Goal: Transaction & Acquisition: Purchase product/service

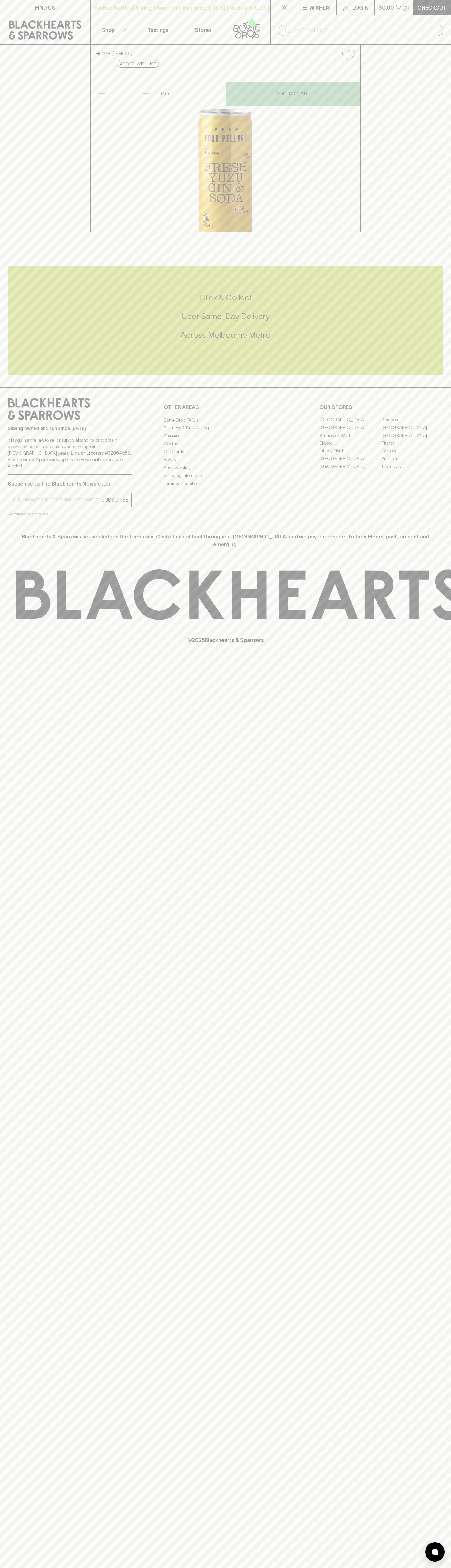
click at [450, 24] on div "​" at bounding box center [361, 30] width 180 height 29
click at [447, 814] on div "FIND US | No Bad Bottles | Sibling Owned and Run Since [DATE] | No Bad Bottles …" at bounding box center [225, 784] width 451 height 1568
click at [330, 1567] on html "FIND US | No Bad Bottles | Sibling Owned and Run Since [DATE] | No Bad Bottles …" at bounding box center [225, 784] width 451 height 1568
click at [23, 949] on div "FIND US | No Bad Bottles | Sibling Owned and Run Since [DATE] | No Bad Bottles …" at bounding box center [225, 784] width 451 height 1568
